Goal: Information Seeking & Learning: Find specific fact

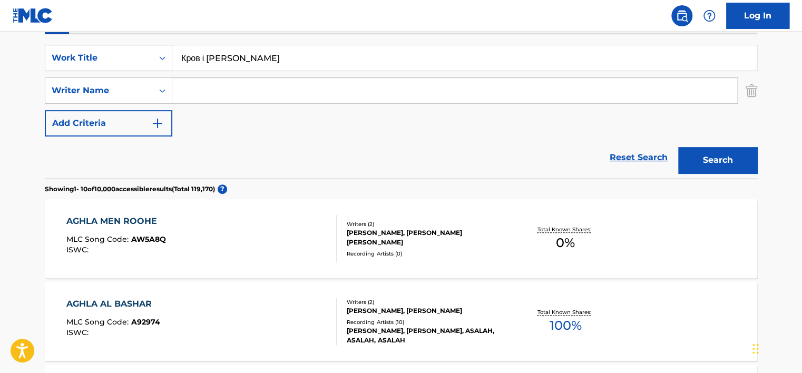
click at [683, 156] on button "Search" at bounding box center [717, 160] width 79 height 26
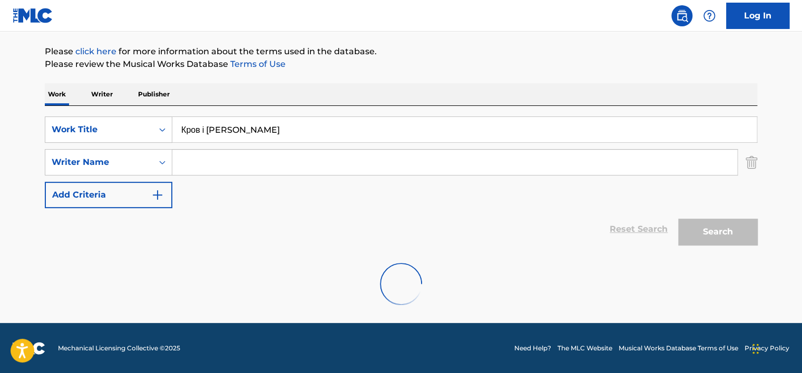
scroll to position [190, 0]
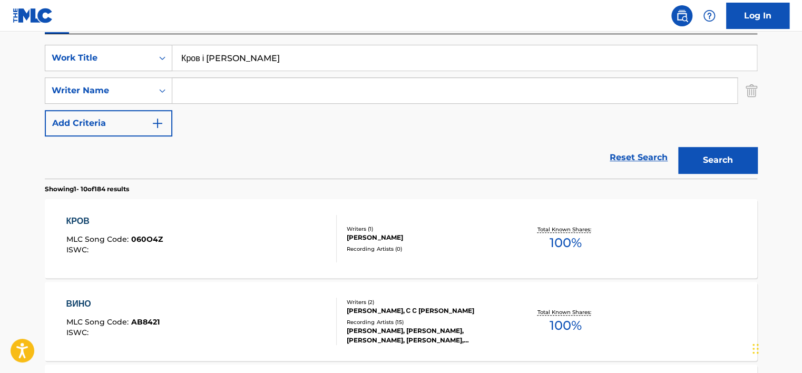
click at [193, 83] on input "Search Form" at bounding box center [454, 90] width 565 height 25
click at [194, 63] on input "Кров і [PERSON_NAME]" at bounding box center [464, 57] width 585 height 25
paste input "Krov i Vyno"
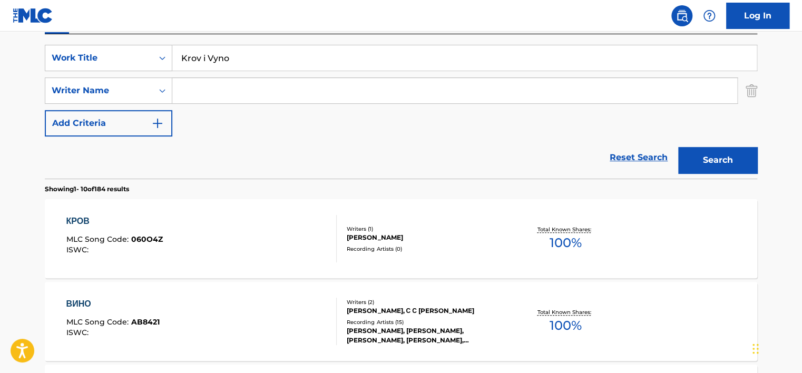
click at [723, 155] on button "Search" at bounding box center [717, 160] width 79 height 26
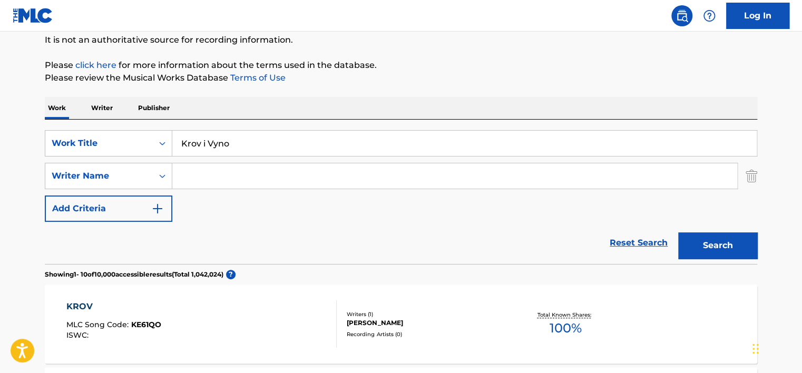
scroll to position [84, 0]
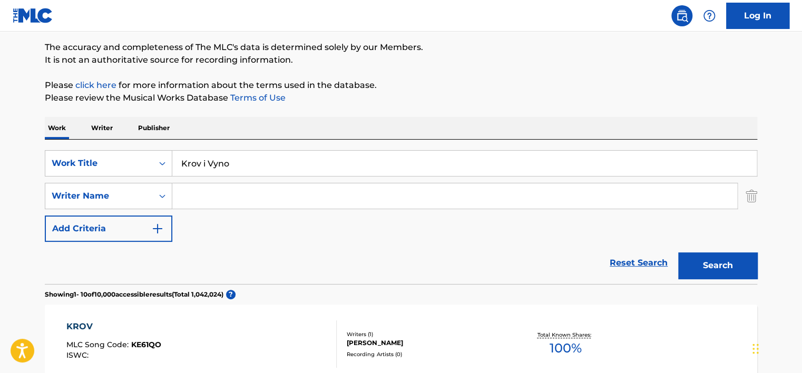
click at [215, 160] on input "Krov i Vyno" at bounding box center [464, 163] width 585 height 25
type input "Krov i Vino"
click at [678, 252] on button "Search" at bounding box center [717, 265] width 79 height 26
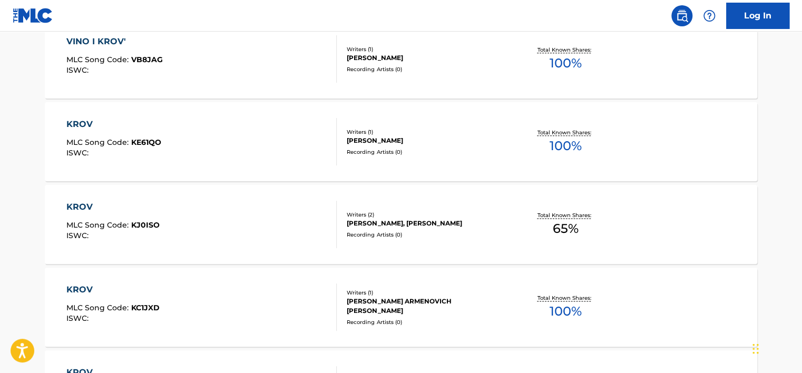
scroll to position [453, 0]
